Goal: Information Seeking & Learning: Learn about a topic

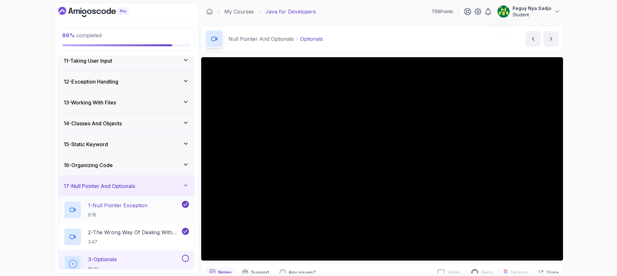
scroll to position [248, 0]
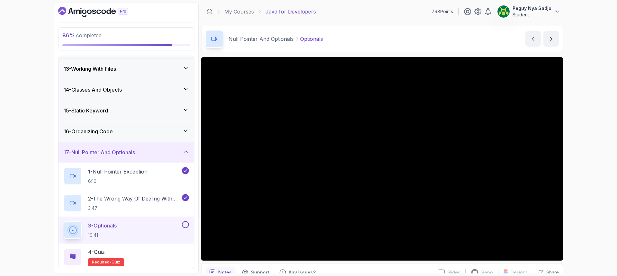
click at [114, 224] on p "3 - Optionals" at bounding box center [102, 226] width 29 height 8
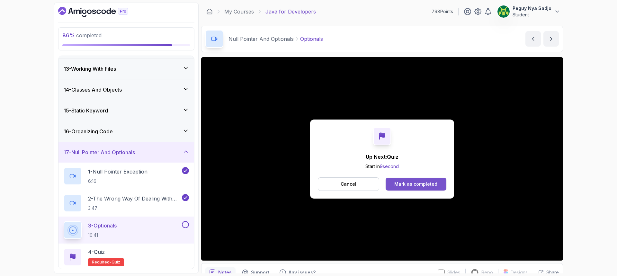
click at [395, 185] on div "Mark as completed" at bounding box center [415, 184] width 43 height 6
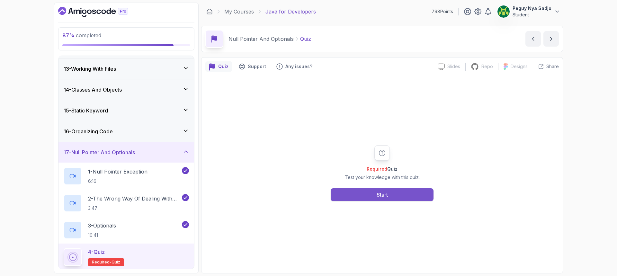
click at [359, 194] on button "Start" at bounding box center [382, 194] width 103 height 13
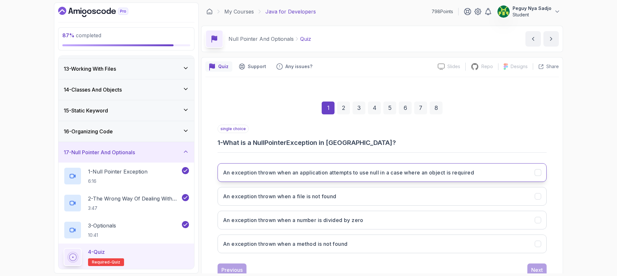
click at [258, 174] on h3 "An exception thrown when an application attempts to use null in a case where an…" at bounding box center [348, 173] width 251 height 8
click at [542, 267] on div "Next" at bounding box center [537, 270] width 12 height 8
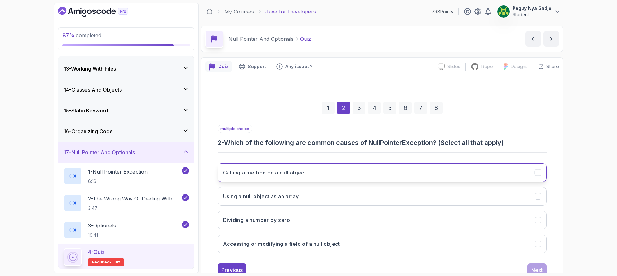
click at [288, 170] on h3 "Calling a method on a null object" at bounding box center [264, 173] width 83 height 8
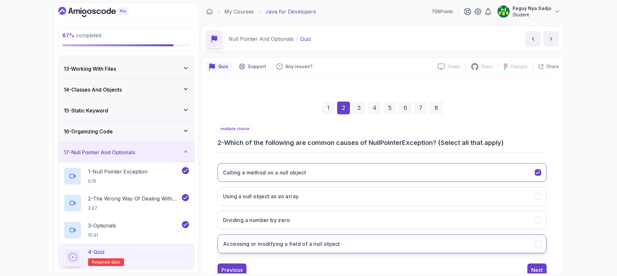
click at [290, 243] on h3 "Accessing or modifying a field of a null object" at bounding box center [281, 244] width 117 height 8
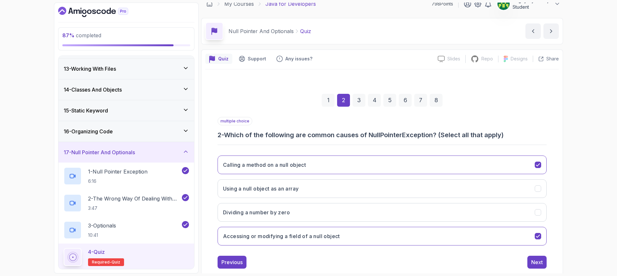
scroll to position [21, 0]
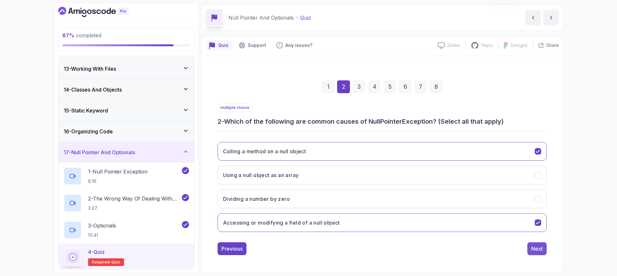
click at [533, 250] on div "Next" at bounding box center [537, 249] width 12 height 8
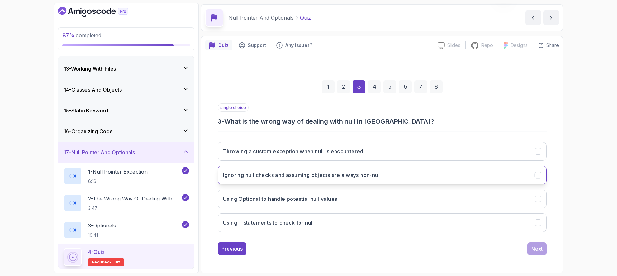
click at [317, 177] on h3 "Ignoring null checks and assuming objects are always non-null" at bounding box center [302, 175] width 158 height 8
click at [529, 249] on button "Next" at bounding box center [536, 248] width 19 height 13
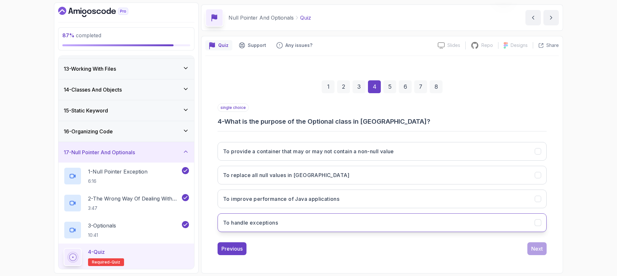
click at [284, 224] on button "To handle exceptions" at bounding box center [381, 222] width 329 height 19
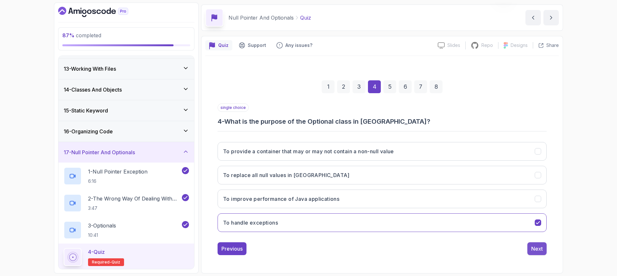
drag, startPoint x: 541, startPoint y: 248, endPoint x: 537, endPoint y: 249, distance: 3.6
click at [541, 248] on div "Next" at bounding box center [537, 249] width 12 height 8
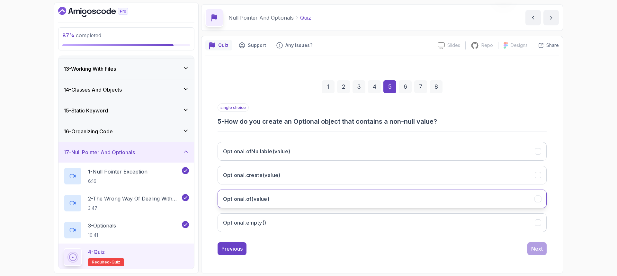
click at [274, 202] on button "Optional.of(value)" at bounding box center [381, 199] width 329 height 19
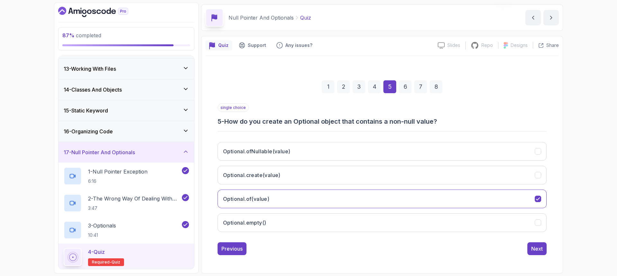
drag, startPoint x: 534, startPoint y: 250, endPoint x: 497, endPoint y: 260, distance: 38.1
click at [532, 250] on div "Next" at bounding box center [537, 249] width 12 height 8
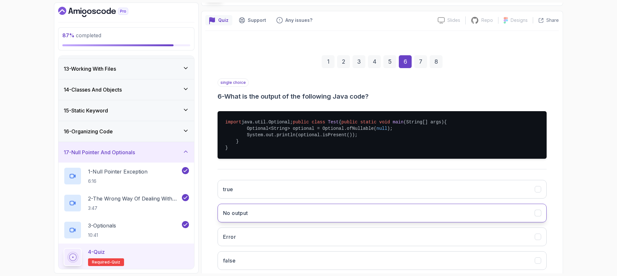
scroll to position [85, 0]
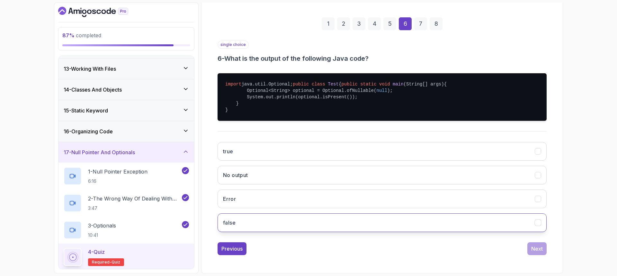
click at [271, 232] on button "false" at bounding box center [381, 222] width 329 height 19
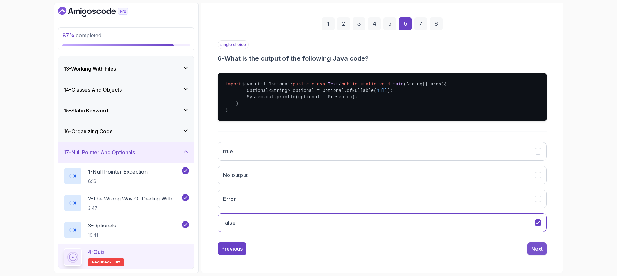
click at [532, 252] on div "Next" at bounding box center [537, 249] width 12 height 8
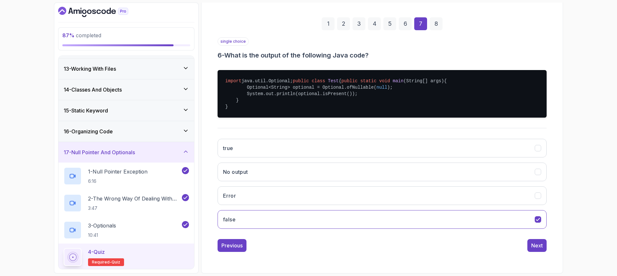
scroll to position [21, 0]
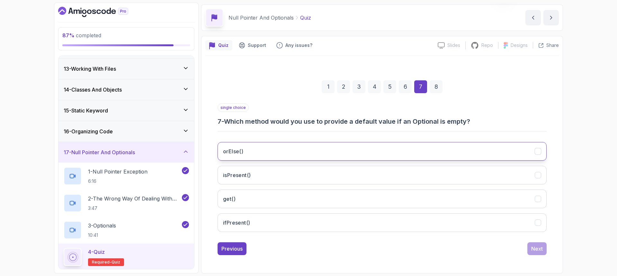
click at [230, 153] on h3 "orElse()" at bounding box center [233, 151] width 20 height 8
click at [530, 250] on button "Next" at bounding box center [536, 248] width 19 height 13
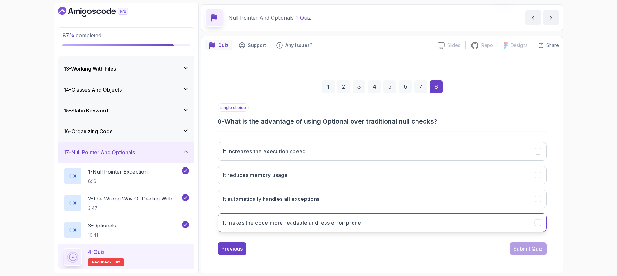
click at [416, 221] on button "It makes the code more readable and less error-prone" at bounding box center [381, 222] width 329 height 19
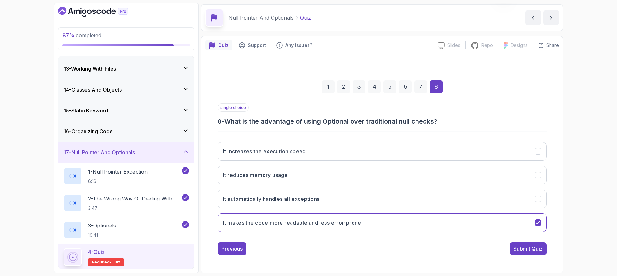
drag, startPoint x: 533, startPoint y: 252, endPoint x: 527, endPoint y: 251, distance: 6.3
click at [532, 252] on button "Submit Quiz" at bounding box center [527, 248] width 37 height 13
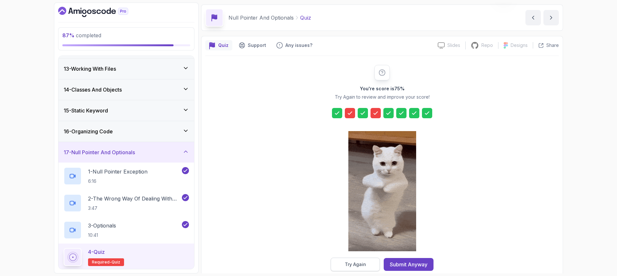
click at [349, 264] on div "Try Again" at bounding box center [355, 264] width 21 height 6
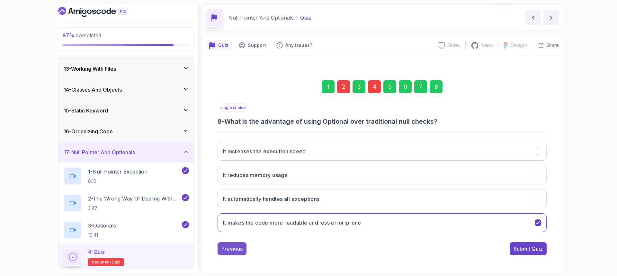
click at [240, 250] on div "Previous" at bounding box center [231, 249] width 21 height 8
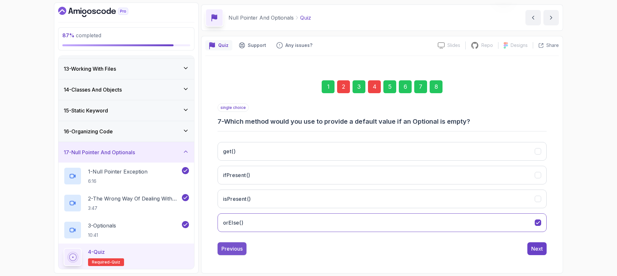
click at [241, 250] on div "Previous" at bounding box center [231, 249] width 21 height 8
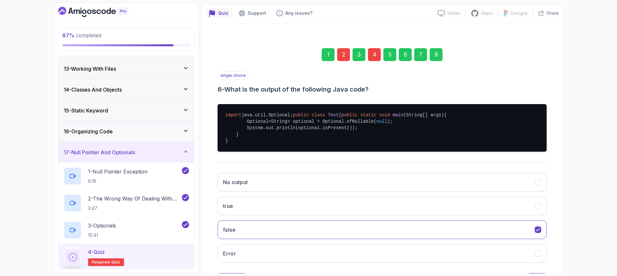
scroll to position [85, 0]
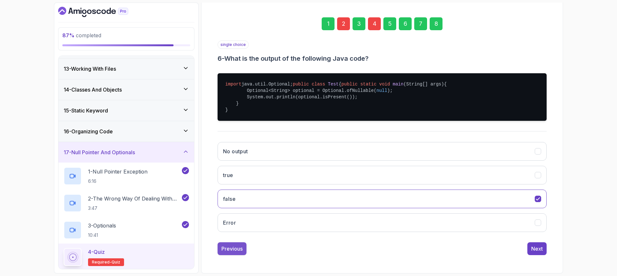
click at [225, 252] on div "Previous" at bounding box center [231, 249] width 21 height 8
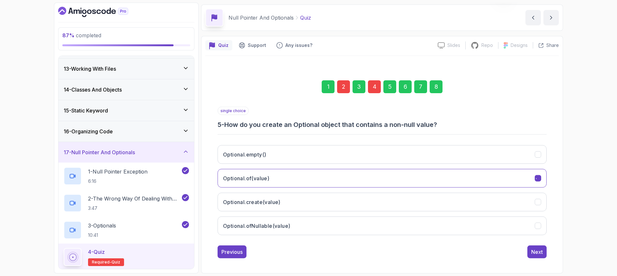
scroll to position [21, 0]
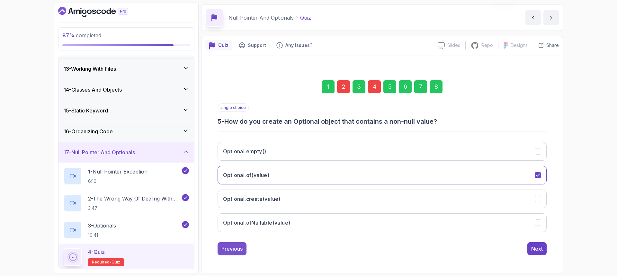
click at [228, 249] on div "Previous" at bounding box center [231, 249] width 21 height 8
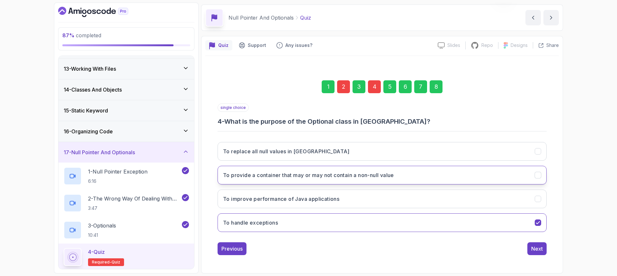
drag, startPoint x: 250, startPoint y: 174, endPoint x: 252, endPoint y: 177, distance: 3.5
click at [250, 174] on h3 "To provide a container that may or may not contain a non-null value" at bounding box center [308, 175] width 171 height 8
click at [226, 251] on div "Previous" at bounding box center [231, 249] width 21 height 8
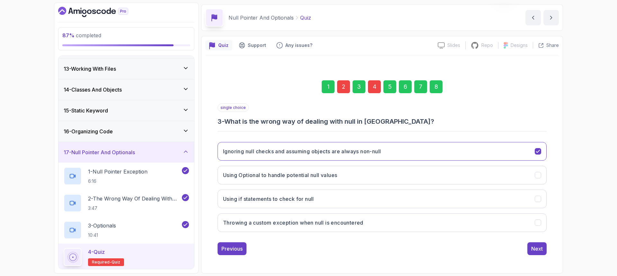
click at [226, 251] on div "Previous" at bounding box center [231, 249] width 21 height 8
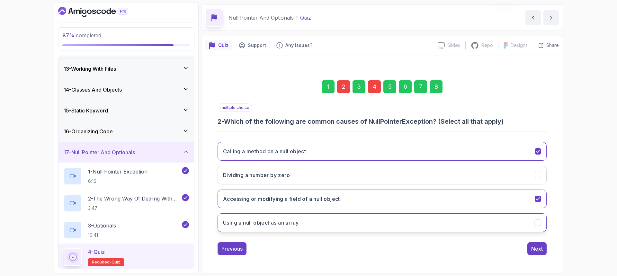
click at [539, 225] on icon "Using a null object as an array" at bounding box center [538, 223] width 6 height 6
click at [537, 249] on div "Next" at bounding box center [537, 249] width 12 height 8
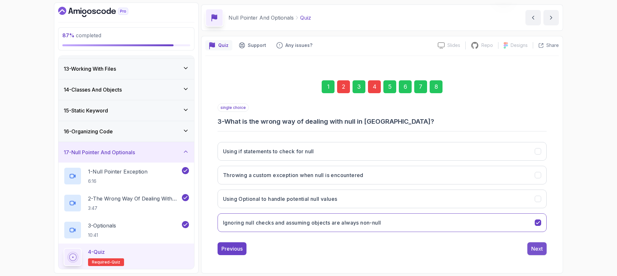
click at [538, 250] on div "Next" at bounding box center [537, 249] width 12 height 8
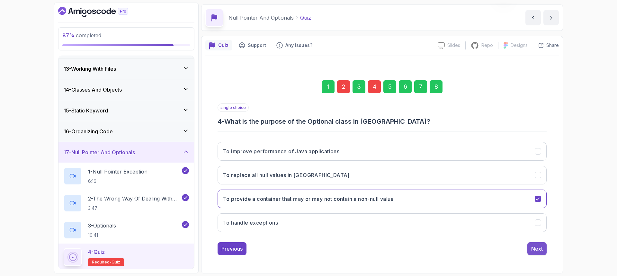
click at [538, 250] on div "Next" at bounding box center [537, 249] width 12 height 8
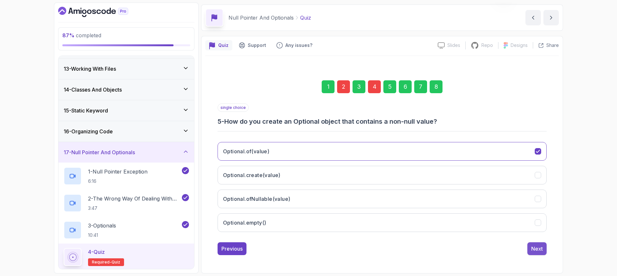
click at [537, 249] on div "Next" at bounding box center [537, 249] width 12 height 8
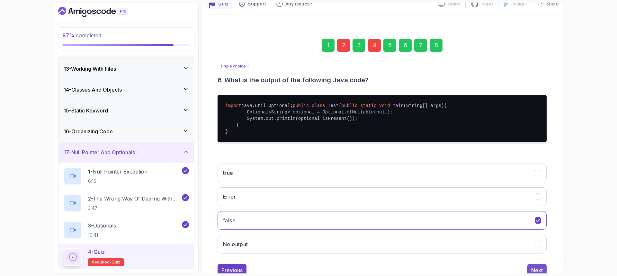
scroll to position [97, 0]
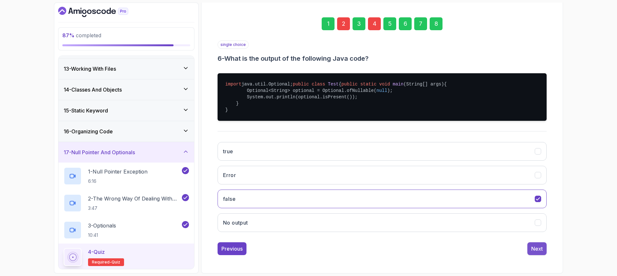
click at [536, 250] on div "Next" at bounding box center [537, 249] width 12 height 8
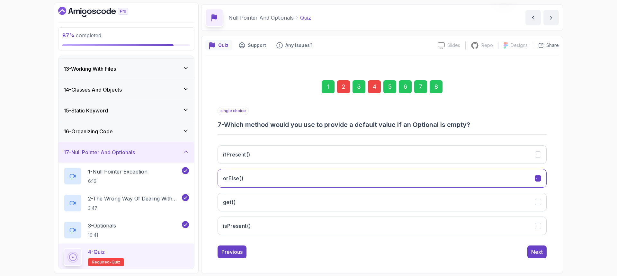
scroll to position [21, 0]
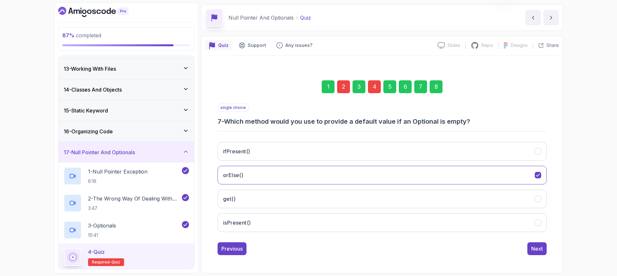
click at [536, 250] on div "Next" at bounding box center [537, 249] width 12 height 8
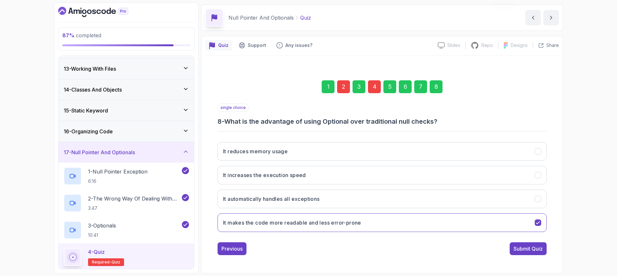
click at [536, 249] on div "Submit Quiz" at bounding box center [527, 249] width 29 height 8
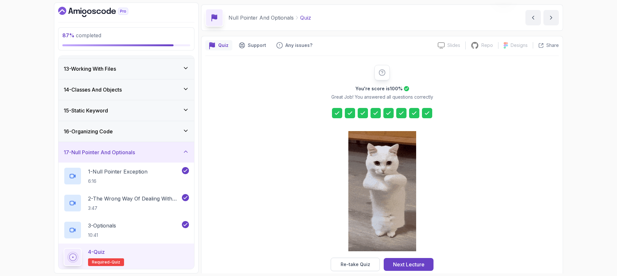
drag, startPoint x: 421, startPoint y: 265, endPoint x: 401, endPoint y: 261, distance: 20.0
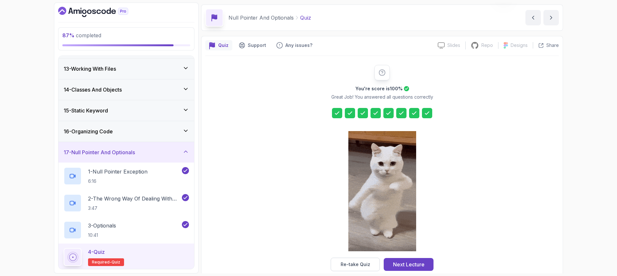
click at [416, 263] on div "Next Lecture" at bounding box center [408, 264] width 31 height 8
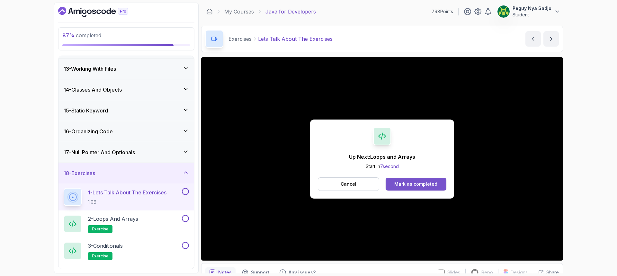
click at [396, 182] on div "Mark as completed" at bounding box center [415, 184] width 43 height 6
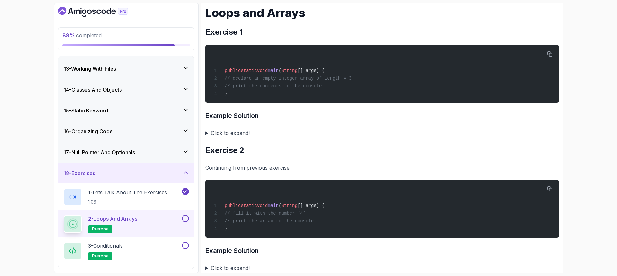
scroll to position [64, 0]
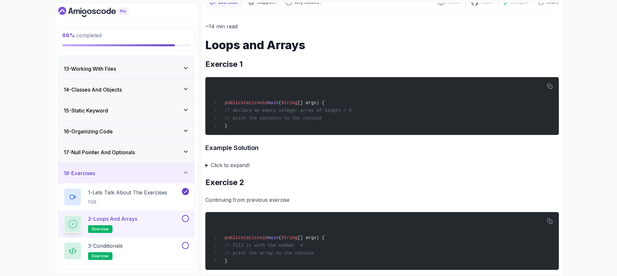
click at [206, 166] on summary "Click to expand!" at bounding box center [381, 165] width 353 height 9
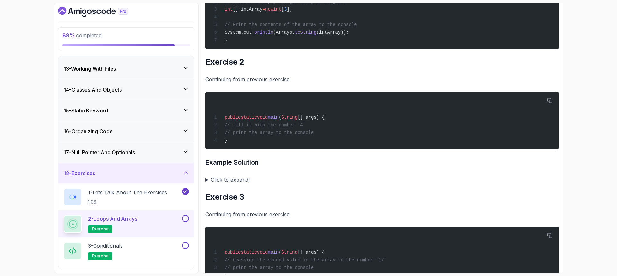
scroll to position [418, 0]
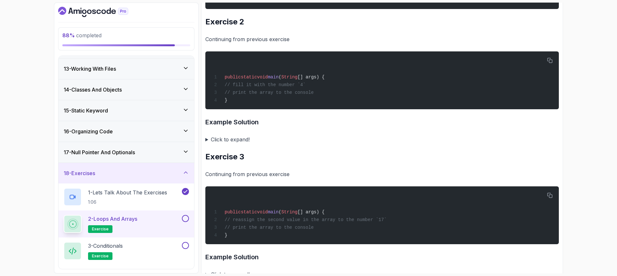
click at [206, 144] on summary "Click to expand!" at bounding box center [381, 139] width 353 height 9
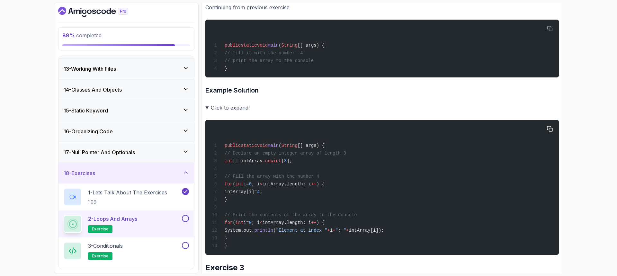
scroll to position [450, 0]
click at [207, 112] on summary "Click to expand!" at bounding box center [381, 107] width 353 height 9
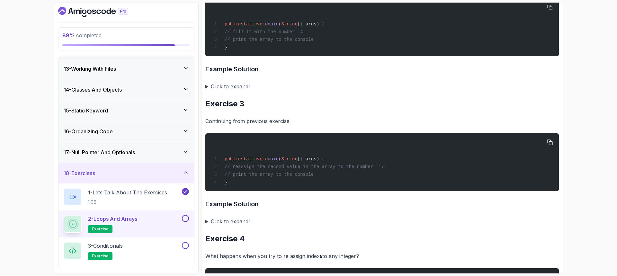
scroll to position [482, 0]
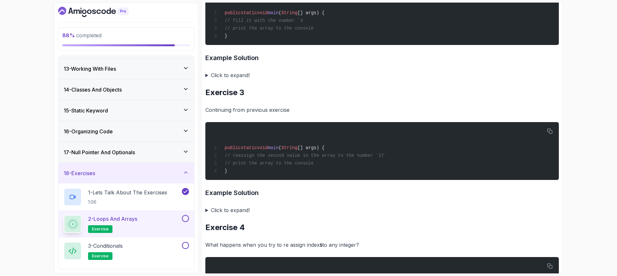
click at [207, 215] on summary "Click to expand!" at bounding box center [381, 210] width 353 height 9
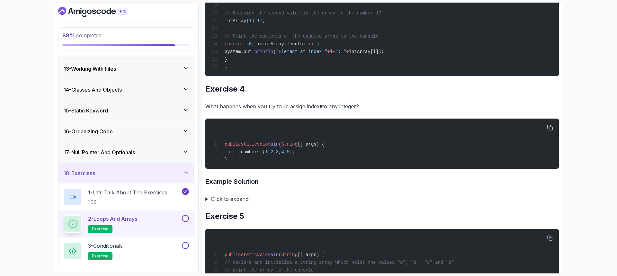
scroll to position [835, 0]
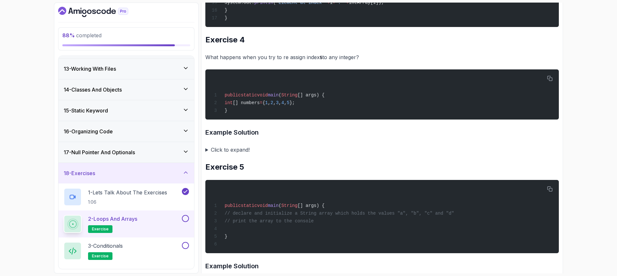
click at [205, 154] on summary "Click to expand!" at bounding box center [381, 149] width 353 height 9
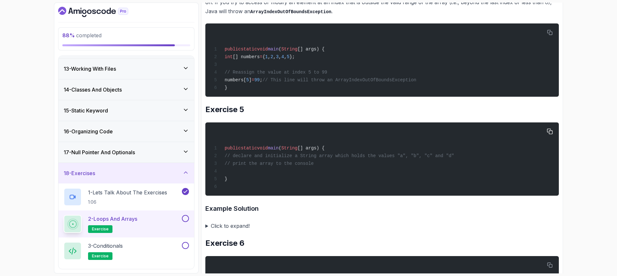
scroll to position [1028, 0]
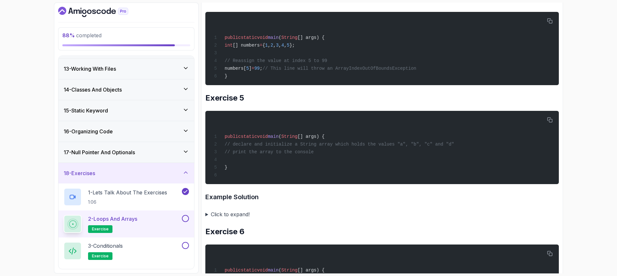
click at [206, 219] on summary "Click to expand!" at bounding box center [381, 214] width 353 height 9
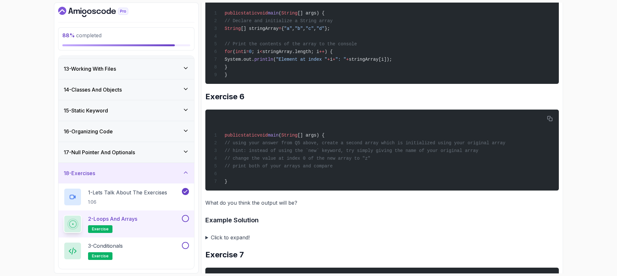
scroll to position [1317, 0]
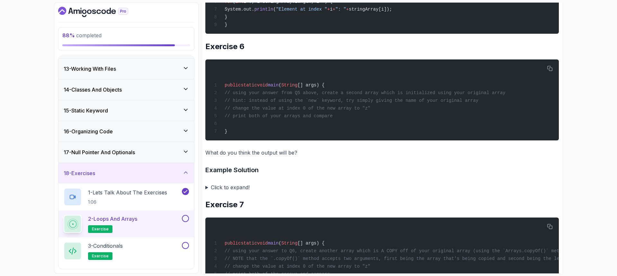
click at [207, 192] on summary "Click to expand!" at bounding box center [381, 187] width 353 height 9
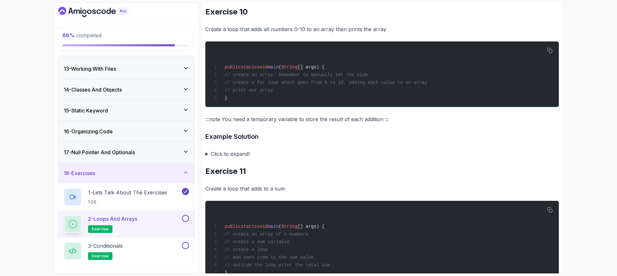
scroll to position [2212, 0]
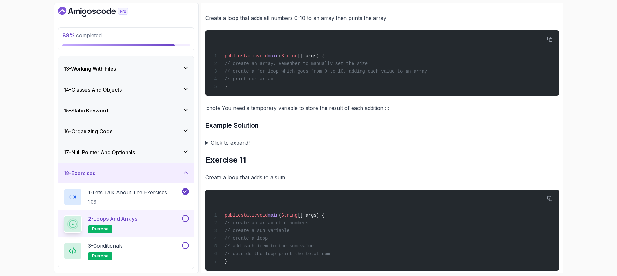
click at [206, 147] on summary "Click to expand!" at bounding box center [381, 142] width 353 height 9
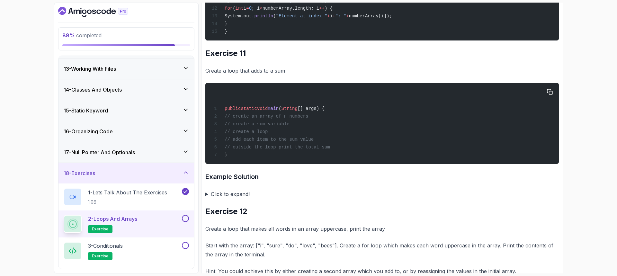
scroll to position [2501, 0]
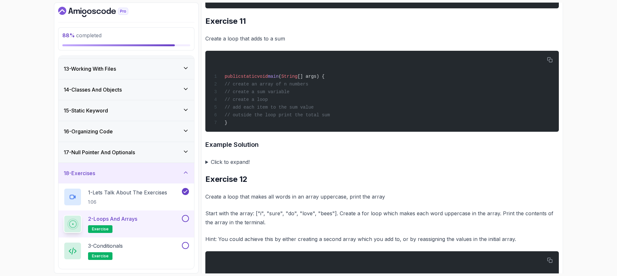
click at [207, 166] on summary "Click to expand!" at bounding box center [381, 161] width 353 height 9
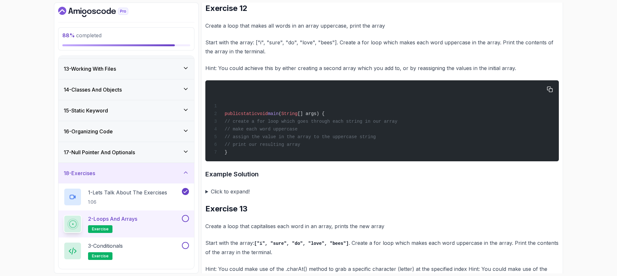
scroll to position [2758, 0]
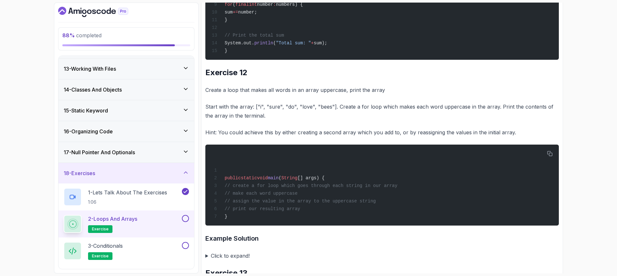
click at [294, 120] on p "Start with the array: ["i", "sure", "do", "love", "bees"]. Create a for loop wh…" at bounding box center [381, 111] width 353 height 18
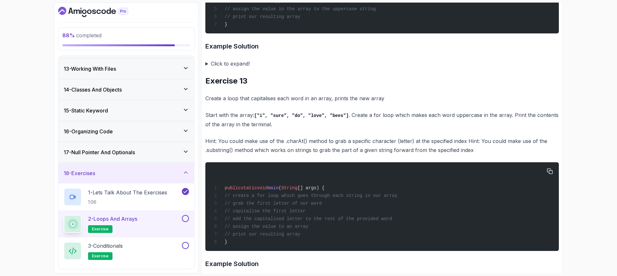
scroll to position [2951, 0]
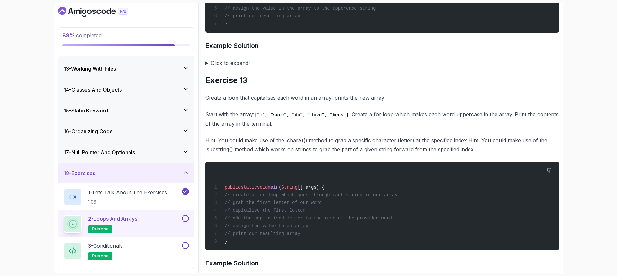
click at [209, 67] on summary "Click to expand!" at bounding box center [381, 62] width 353 height 9
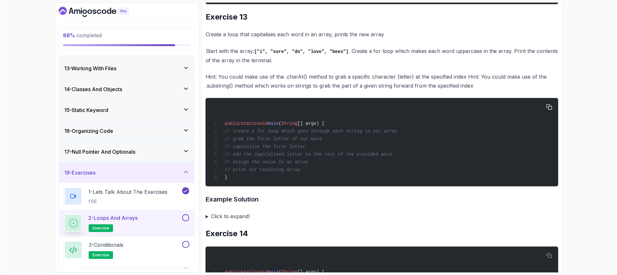
scroll to position [3176, 0]
